Goal: Find specific page/section: Find specific page/section

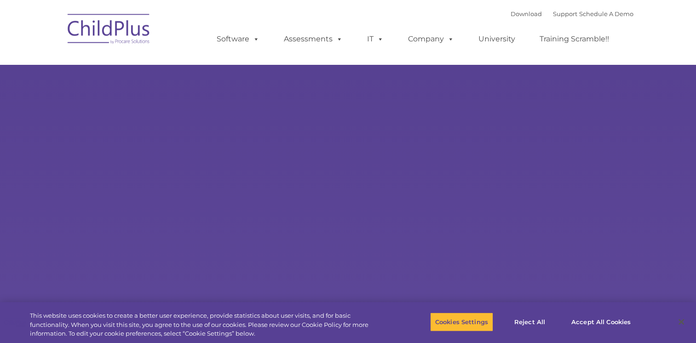
select select "MEDIUM"
click at [689, 37] on nav "Download Support | Schedule A Demo  MENU MENU Software ChildPlus: The original…" at bounding box center [348, 32] width 696 height 64
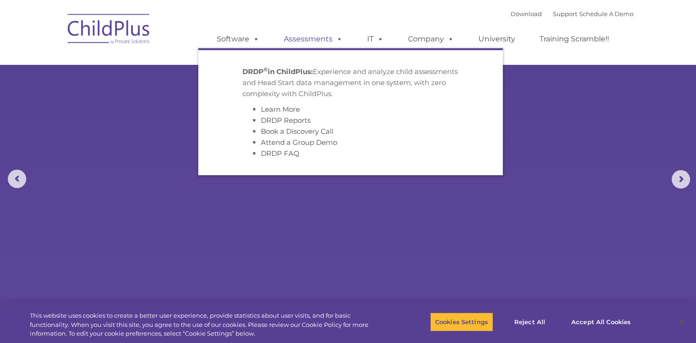
click at [322, 38] on link "Assessments" at bounding box center [313, 39] width 77 height 18
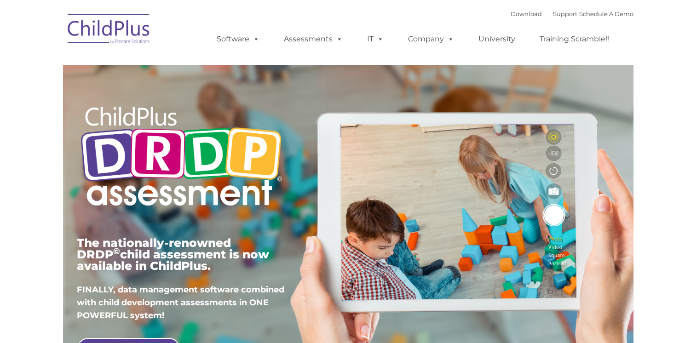
type input ""
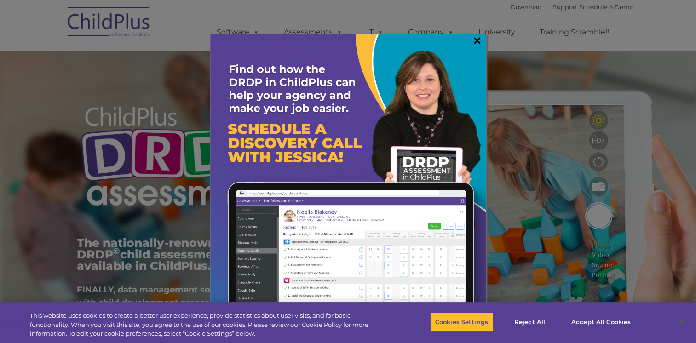
click at [477, 39] on link "×" at bounding box center [477, 40] width 11 height 9
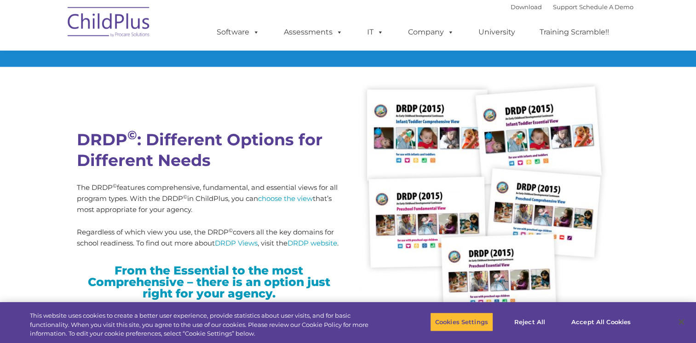
scroll to position [2239, 0]
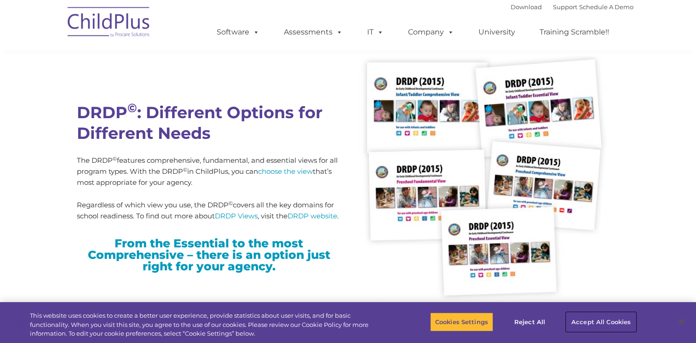
click at [614, 323] on button "Accept All Cookies" at bounding box center [601, 321] width 69 height 19
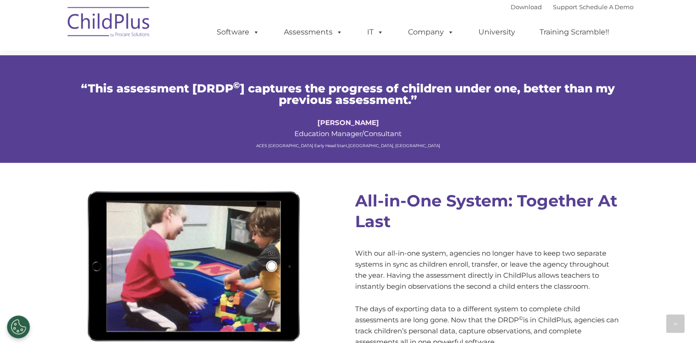
scroll to position [310, 0]
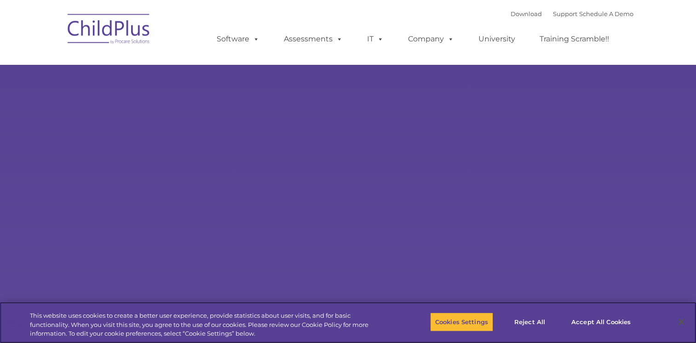
select select "MEDIUM"
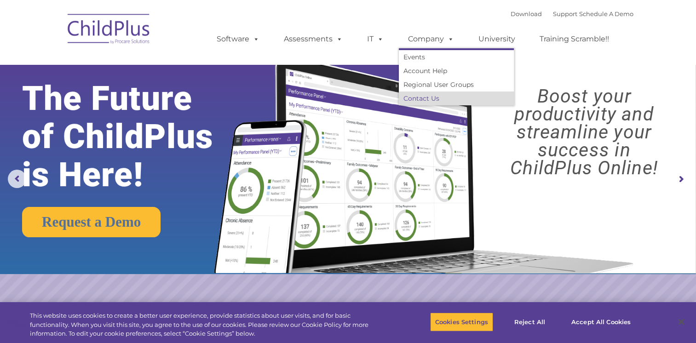
click at [427, 98] on link "Contact Us" at bounding box center [456, 99] width 115 height 14
